Goal: Information Seeking & Learning: Learn about a topic

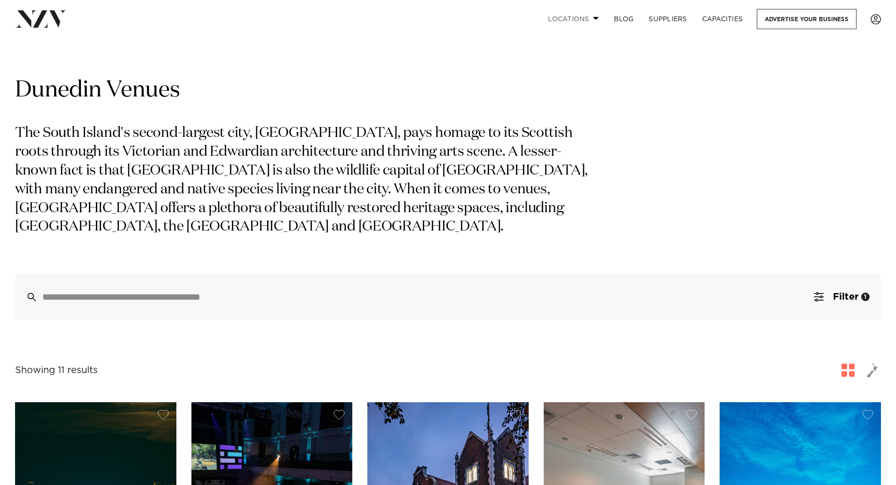
click at [596, 19] on span at bounding box center [596, 17] width 6 height 3
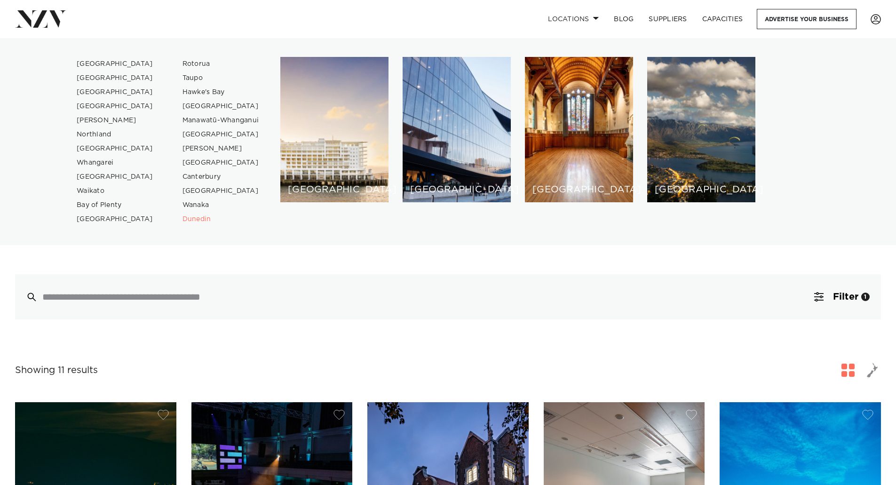
click at [830, 159] on div "Auckland Wellington Christchurch Queenstown Hamilton Northland Bay of Islands W…" at bounding box center [448, 141] width 881 height 169
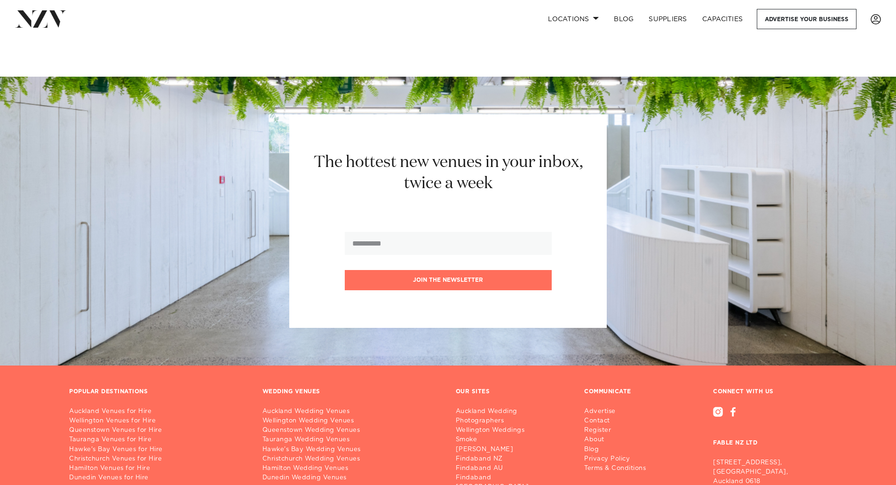
scroll to position [1655, 0]
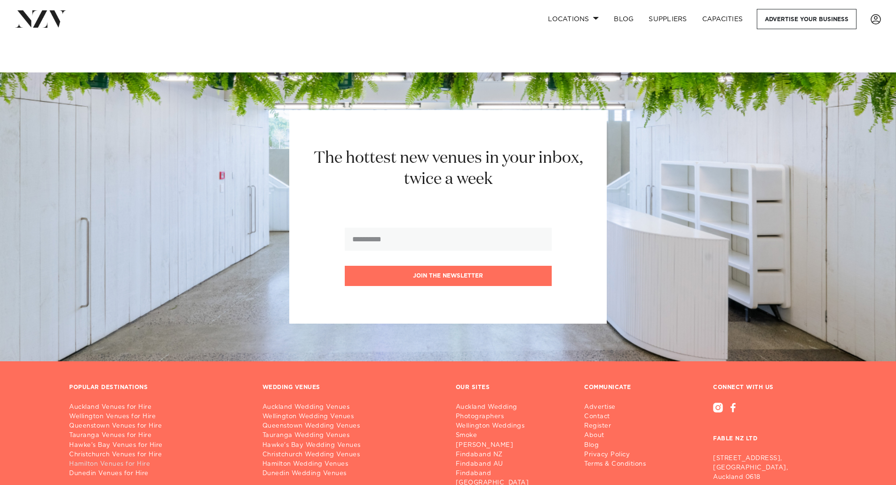
click at [89, 460] on link "Hamilton Venues for Hire" at bounding box center [158, 464] width 178 height 9
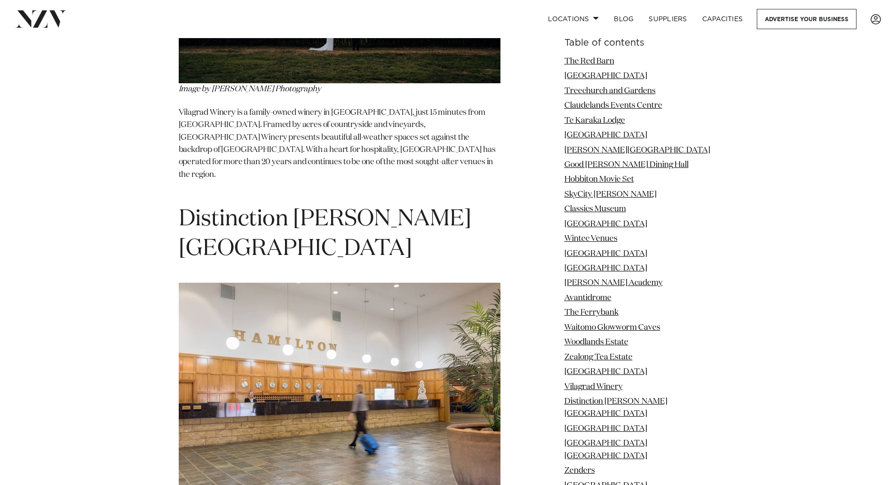
scroll to position [9528, 0]
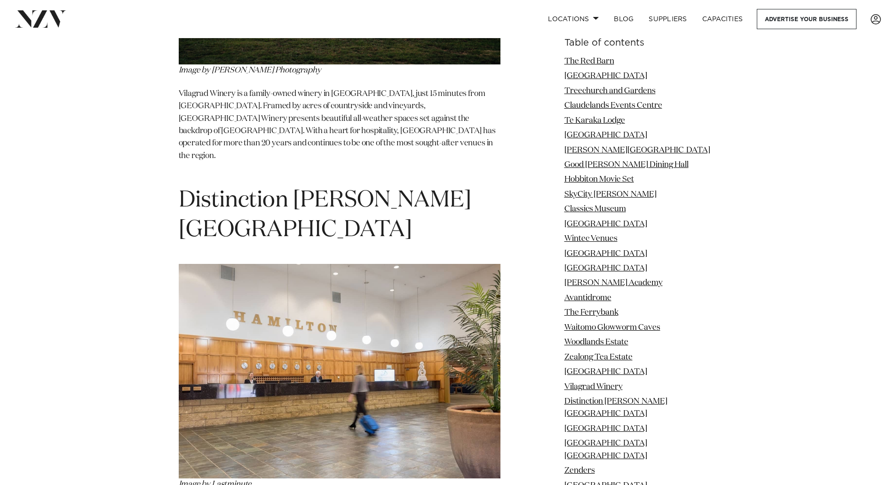
click at [436, 309] on img at bounding box center [340, 371] width 322 height 215
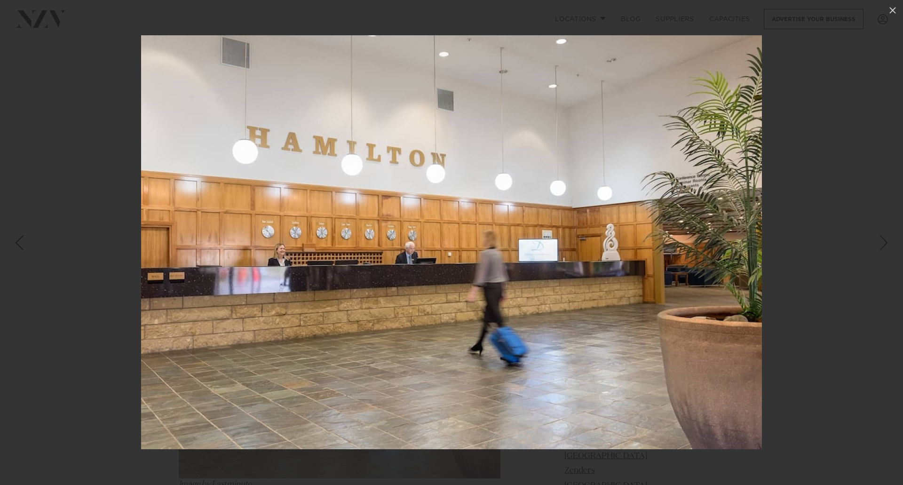
click at [783, 355] on div at bounding box center [451, 242] width 903 height 485
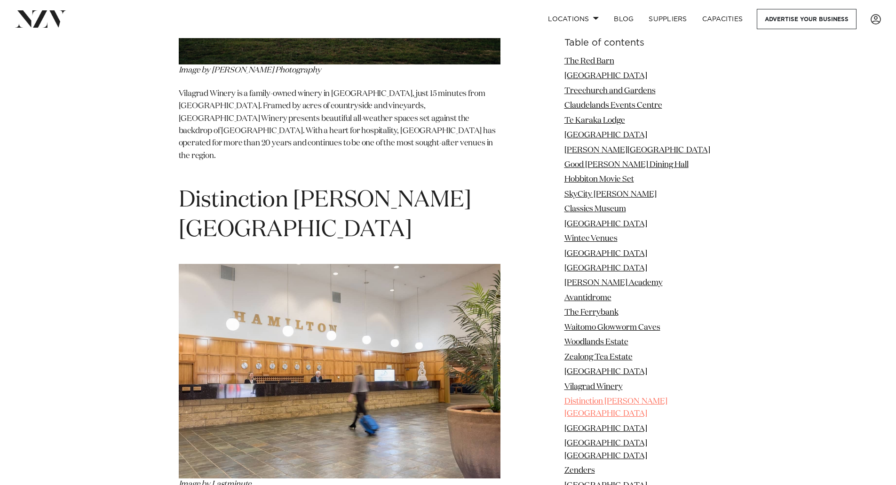
click at [668, 403] on link "Distinction [PERSON_NAME][GEOGRAPHIC_DATA]" at bounding box center [616, 408] width 103 height 20
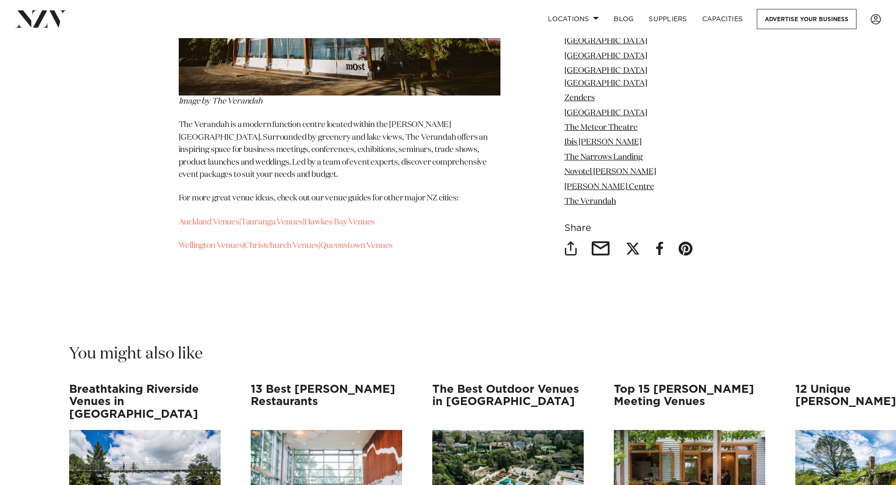
scroll to position [13698, 0]
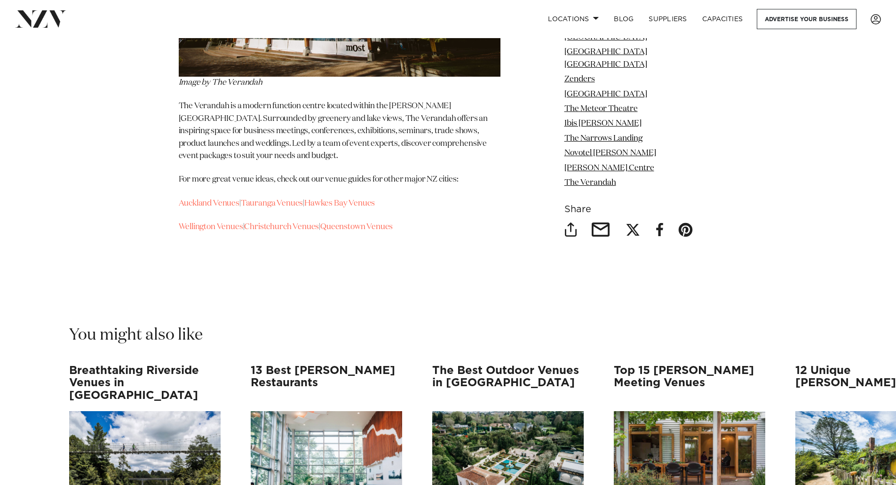
click at [704, 365] on h3 "Top 15 [PERSON_NAME] Meeting Venues" at bounding box center [689, 383] width 151 height 37
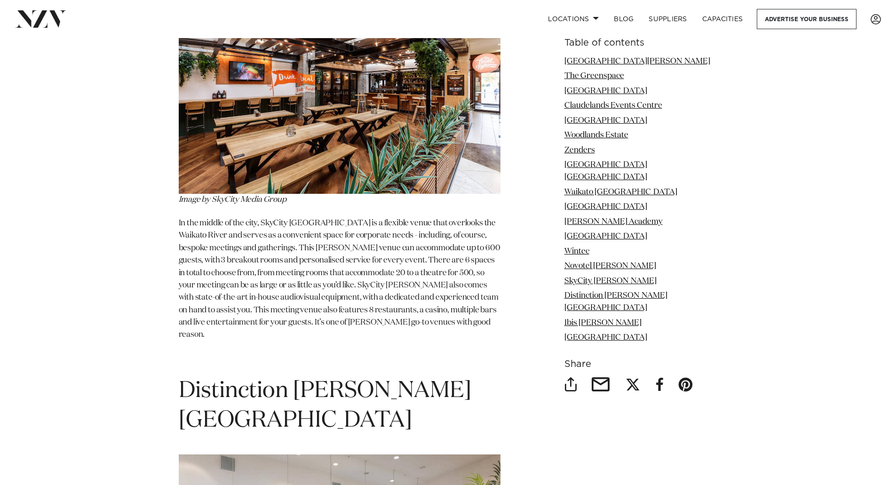
scroll to position [7766, 0]
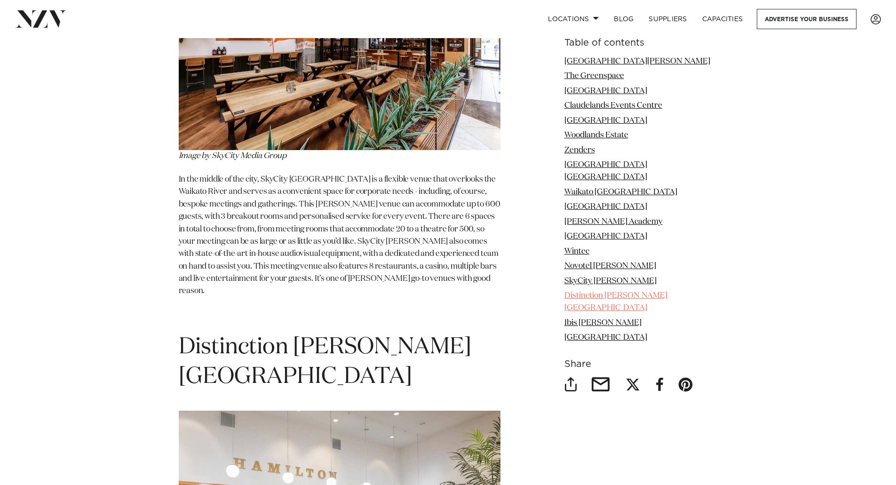
click at [600, 292] on link "Distinction [PERSON_NAME][GEOGRAPHIC_DATA]" at bounding box center [616, 302] width 103 height 20
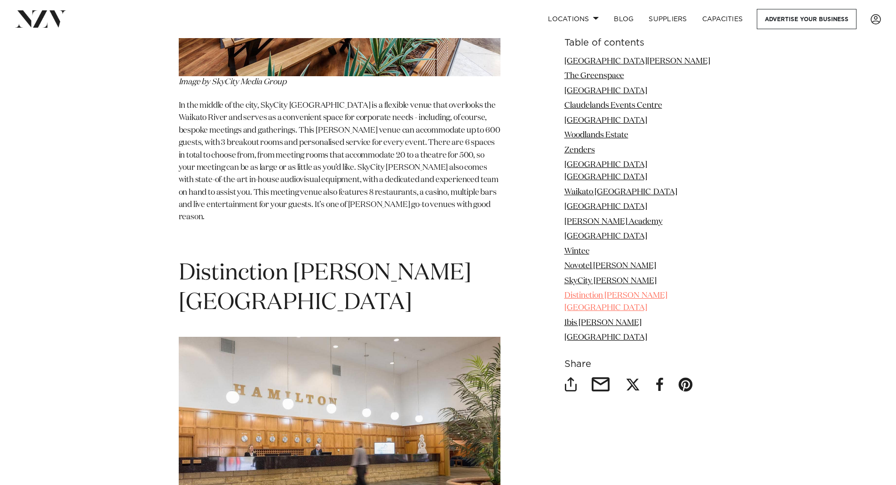
click at [600, 292] on link "Distinction [PERSON_NAME][GEOGRAPHIC_DATA]" at bounding box center [616, 302] width 103 height 20
click at [652, 292] on link "Distinction [PERSON_NAME][GEOGRAPHIC_DATA]" at bounding box center [616, 302] width 103 height 20
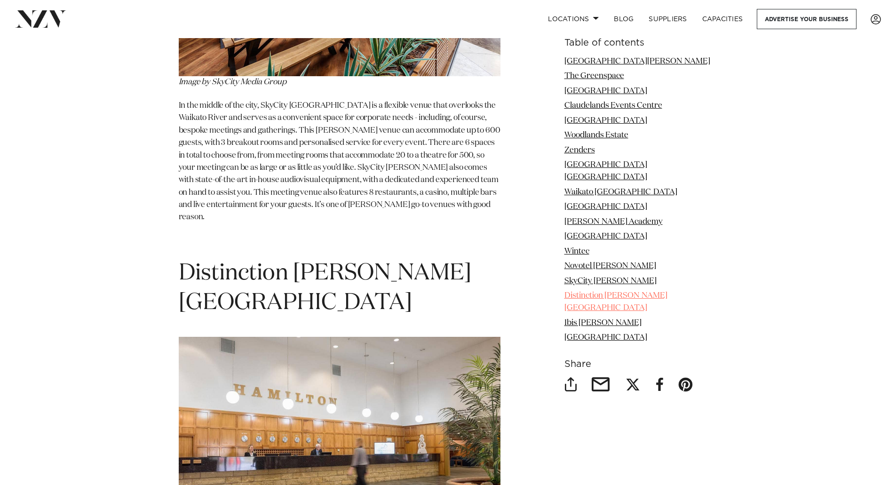
click at [652, 292] on link "Distinction [PERSON_NAME][GEOGRAPHIC_DATA]" at bounding box center [616, 302] width 103 height 20
click at [577, 295] on link "Distinction [PERSON_NAME][GEOGRAPHIC_DATA]" at bounding box center [616, 302] width 103 height 20
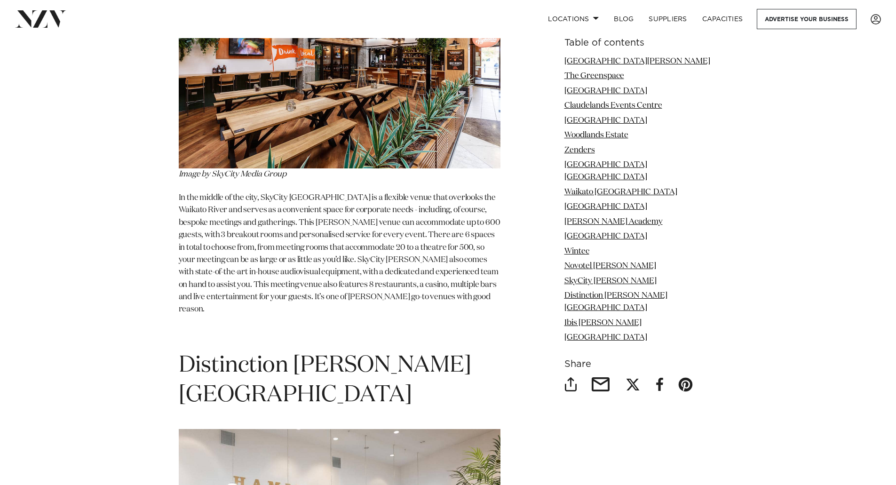
scroll to position [7758, 0]
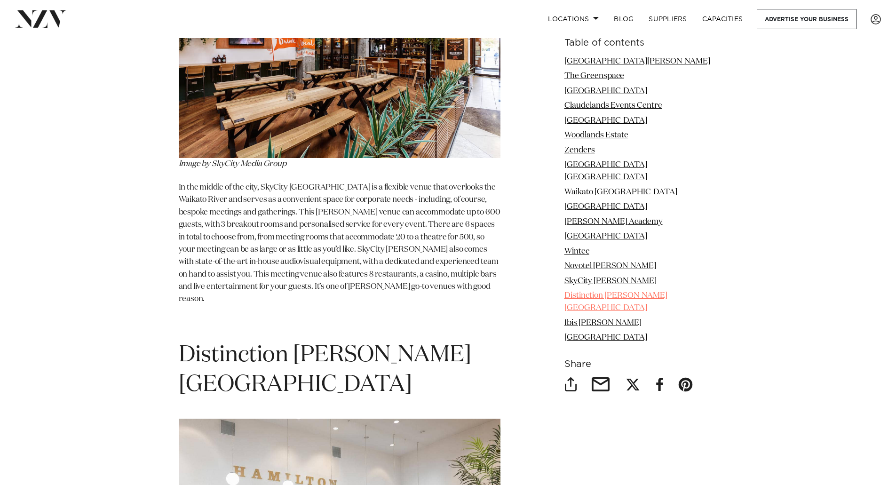
click at [617, 292] on link "Distinction [PERSON_NAME][GEOGRAPHIC_DATA]" at bounding box center [616, 302] width 103 height 20
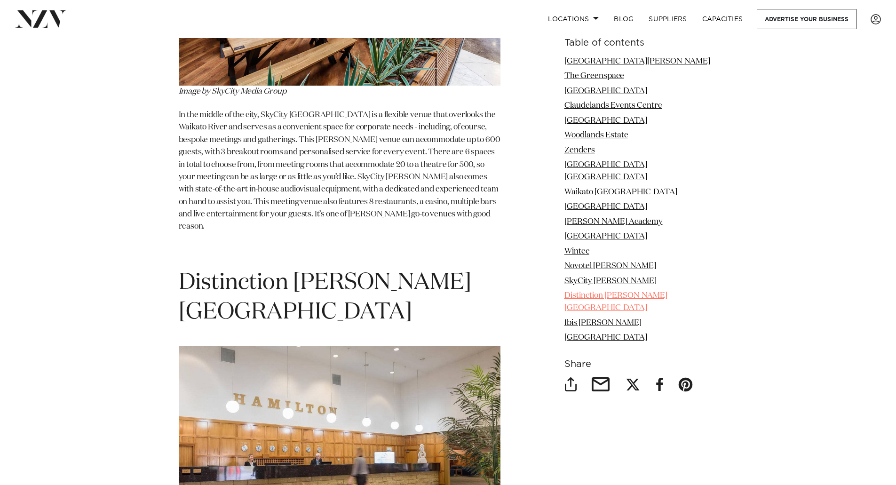
scroll to position [7840, 0]
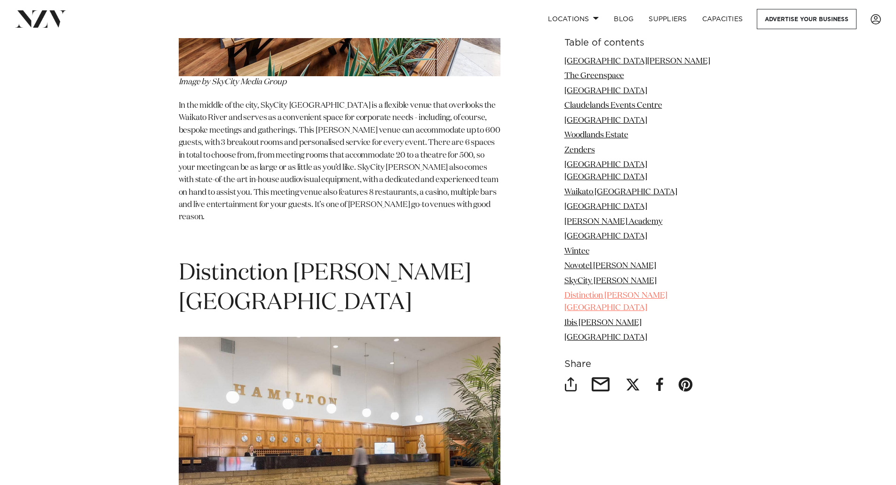
click at [617, 292] on link "Distinction [PERSON_NAME][GEOGRAPHIC_DATA]" at bounding box center [616, 302] width 103 height 20
